Goal: Information Seeking & Learning: Learn about a topic

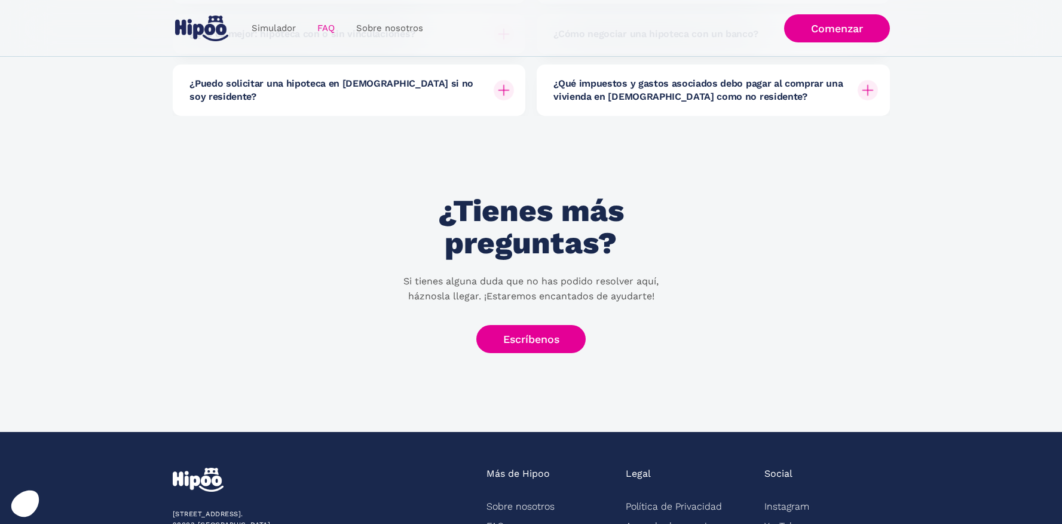
scroll to position [448, 0]
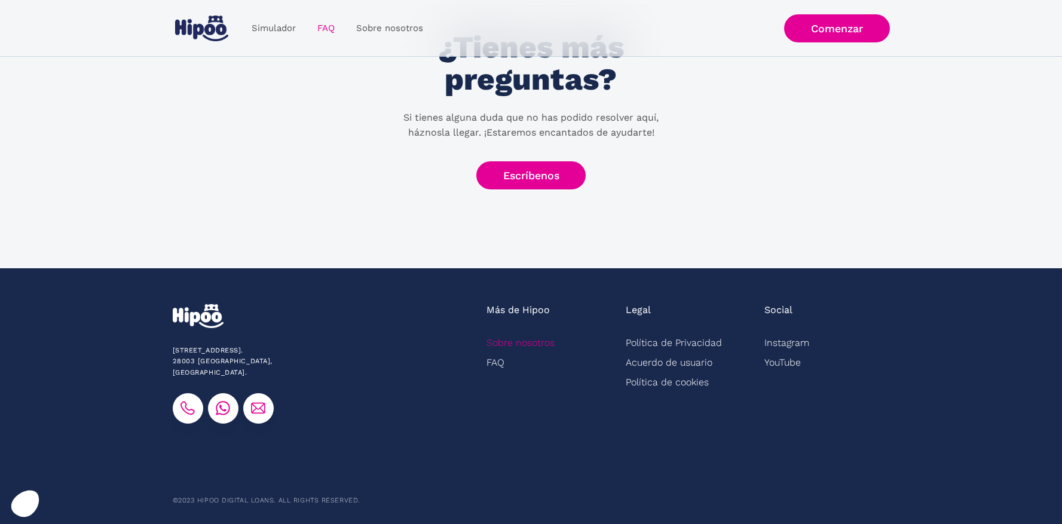
click at [519, 338] on link "Sobre nosotros" at bounding box center [520, 343] width 68 height 20
click at [519, 345] on link "Sobre nosotros" at bounding box center [520, 343] width 68 height 20
click at [504, 341] on link "Sobre nosotros" at bounding box center [520, 343] width 68 height 20
click at [516, 344] on link "Sobre nosotros" at bounding box center [520, 343] width 68 height 20
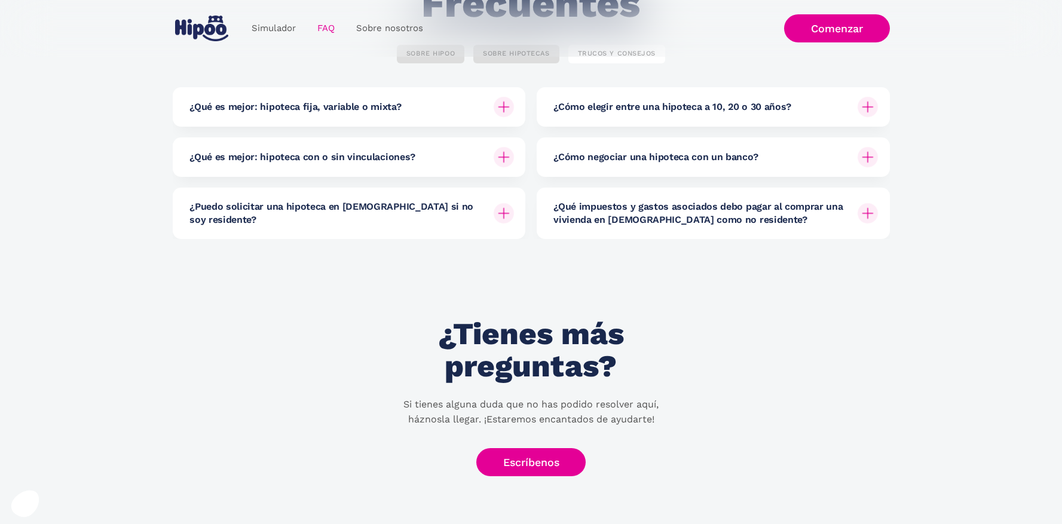
scroll to position [0, 0]
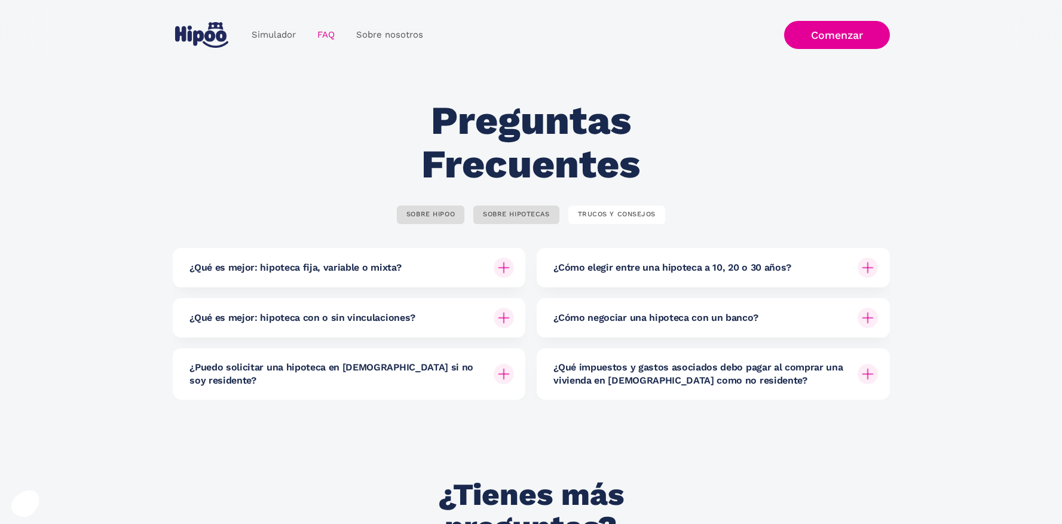
click at [613, 217] on div "TRUCOS Y CONSEJOS" at bounding box center [617, 214] width 78 height 9
click at [431, 217] on div "SOBRE HIPOO" at bounding box center [430, 214] width 48 height 9
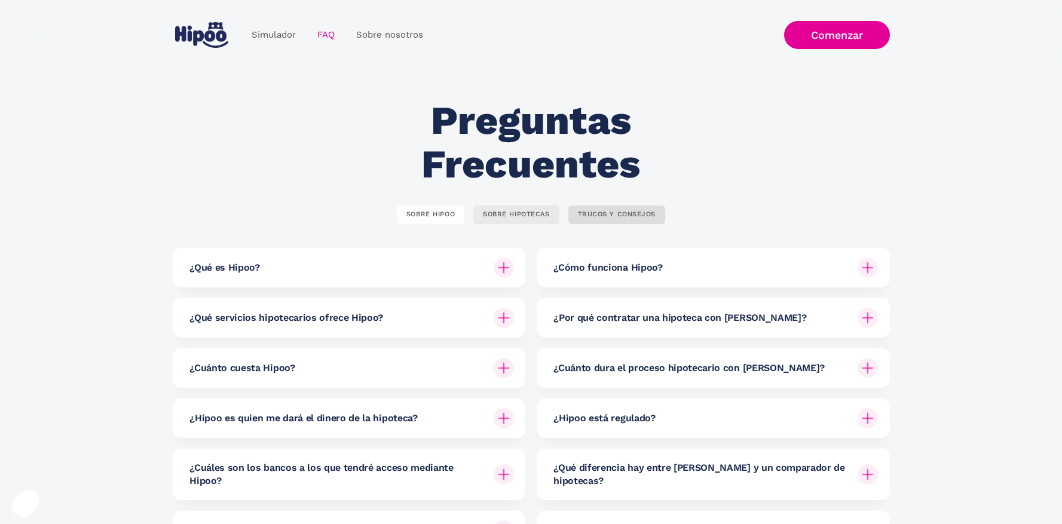
click at [519, 218] on div "SOBRE HIPOTECAS" at bounding box center [516, 214] width 66 height 9
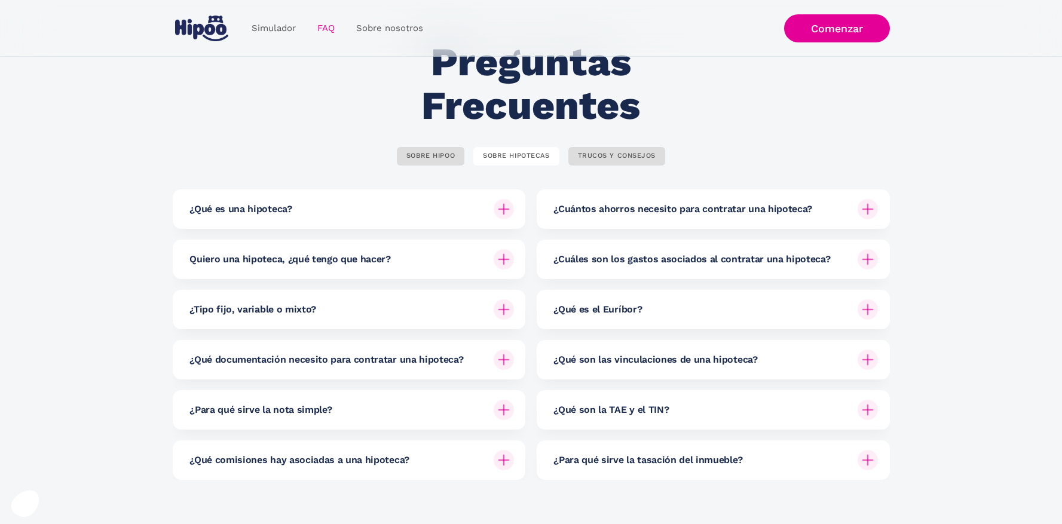
scroll to position [65, 0]
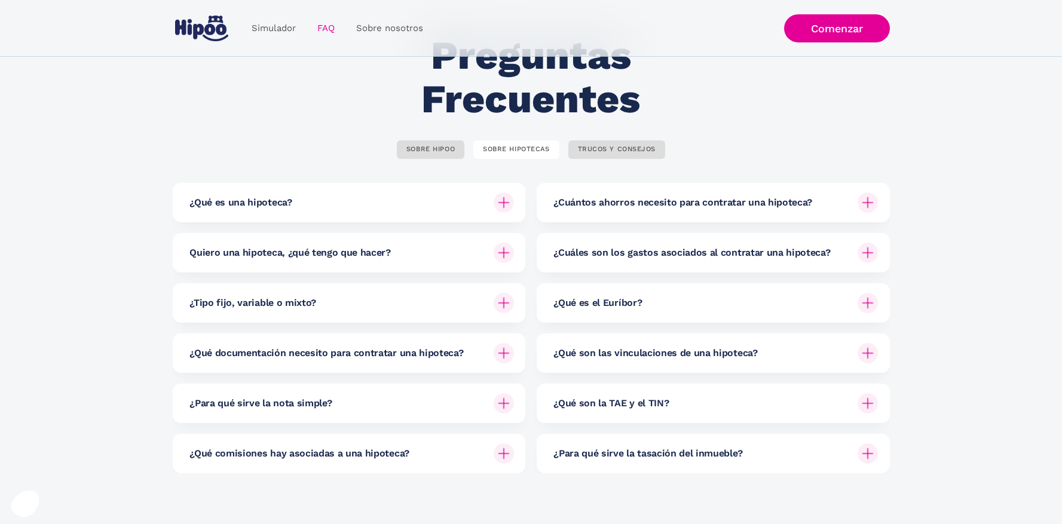
click at [497, 252] on img at bounding box center [504, 253] width 20 height 20
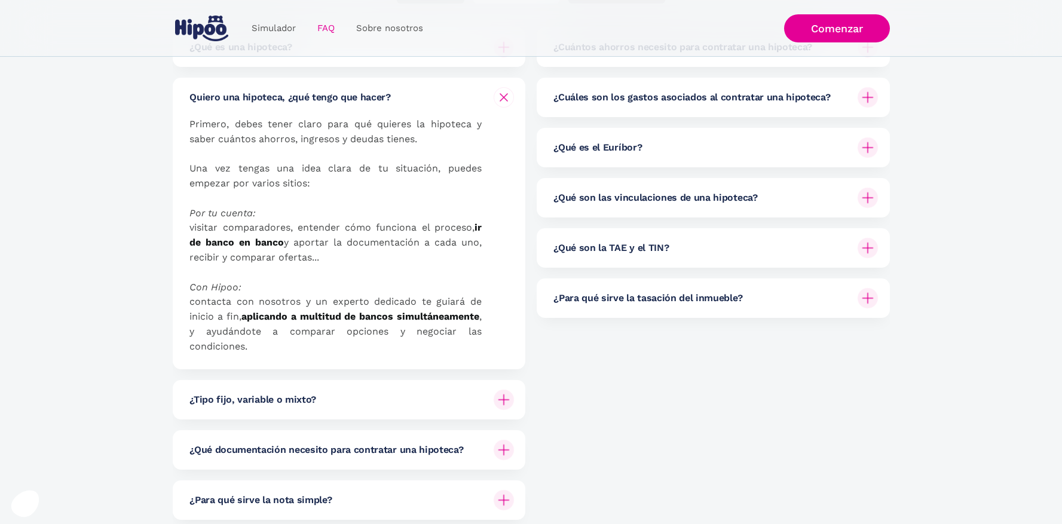
scroll to position [243, 0]
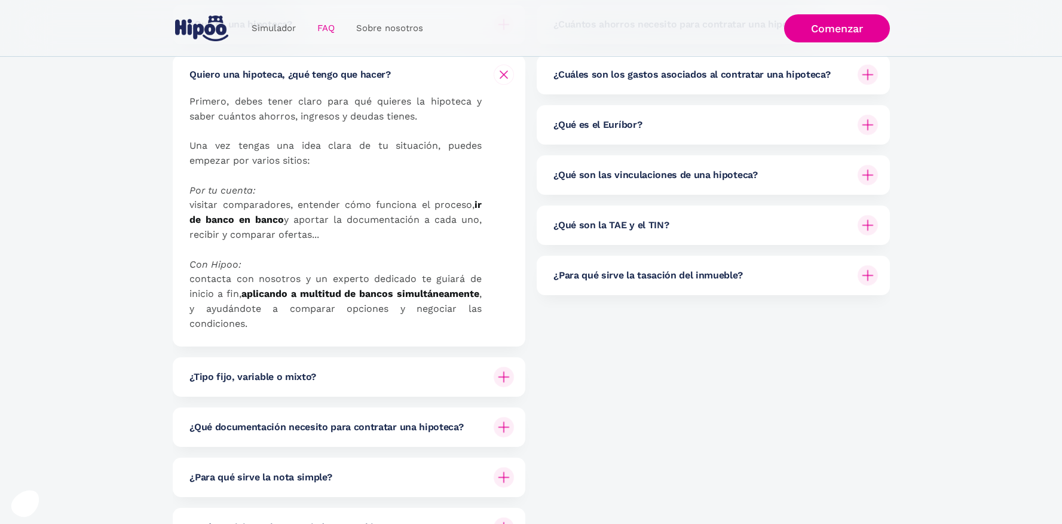
click at [508, 357] on div "¿Tipo fijo, variable o mixto?" at bounding box center [351, 376] width 324 height 39
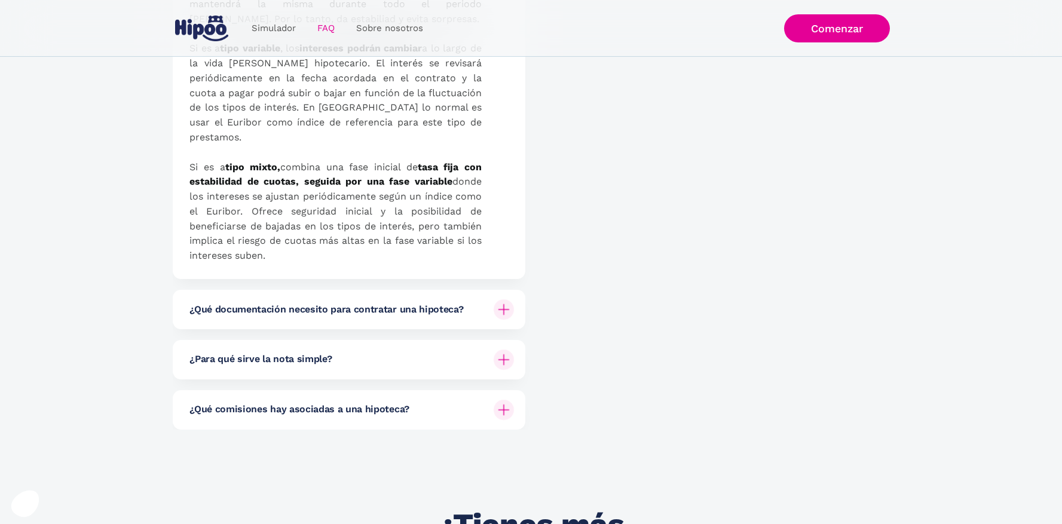
scroll to position [675, 0]
click at [511, 293] on div at bounding box center [503, 307] width 29 height 29
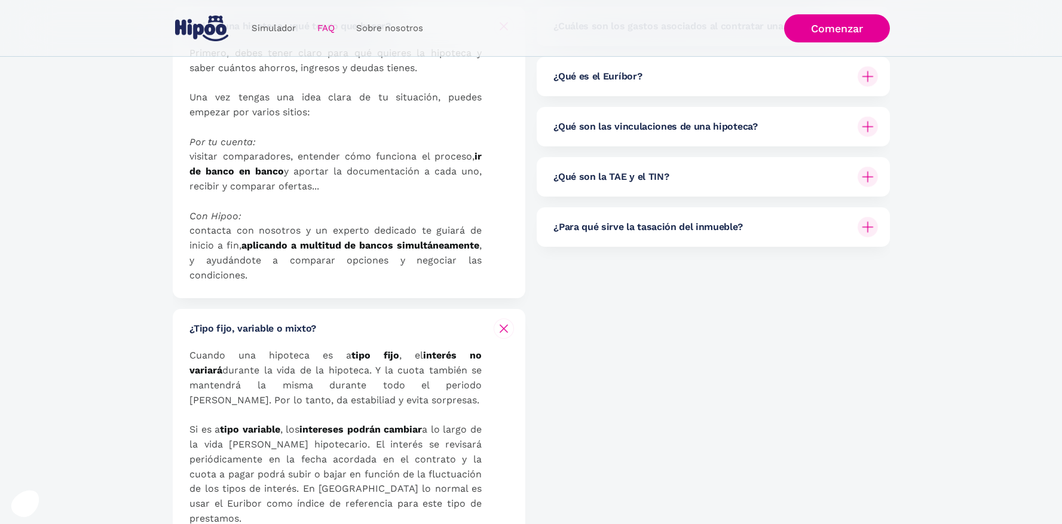
scroll to position [0, 0]
